Goal: Task Accomplishment & Management: Complete application form

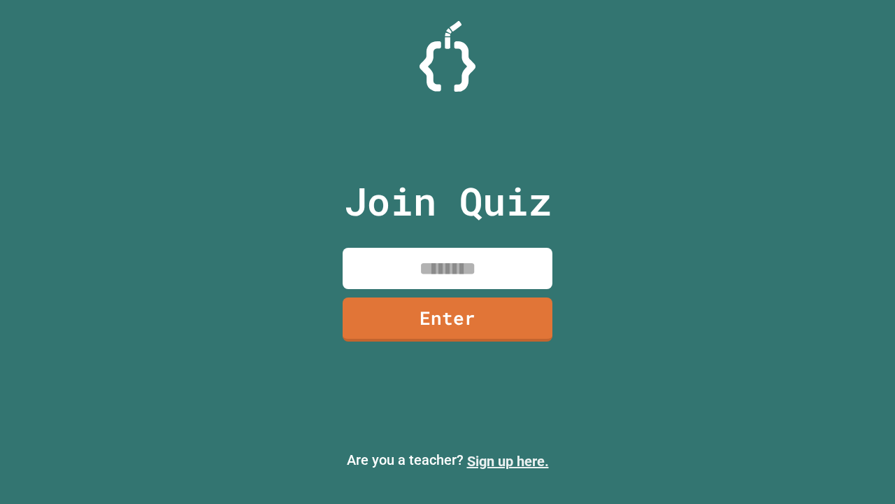
click at [508, 461] on link "Sign up here." at bounding box center [508, 461] width 82 height 17
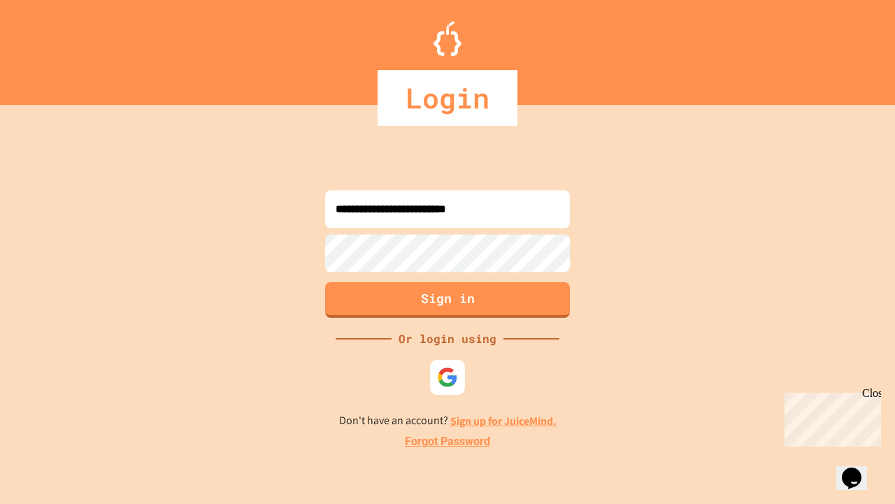
type input "**********"
